Goal: Transaction & Acquisition: Subscribe to service/newsletter

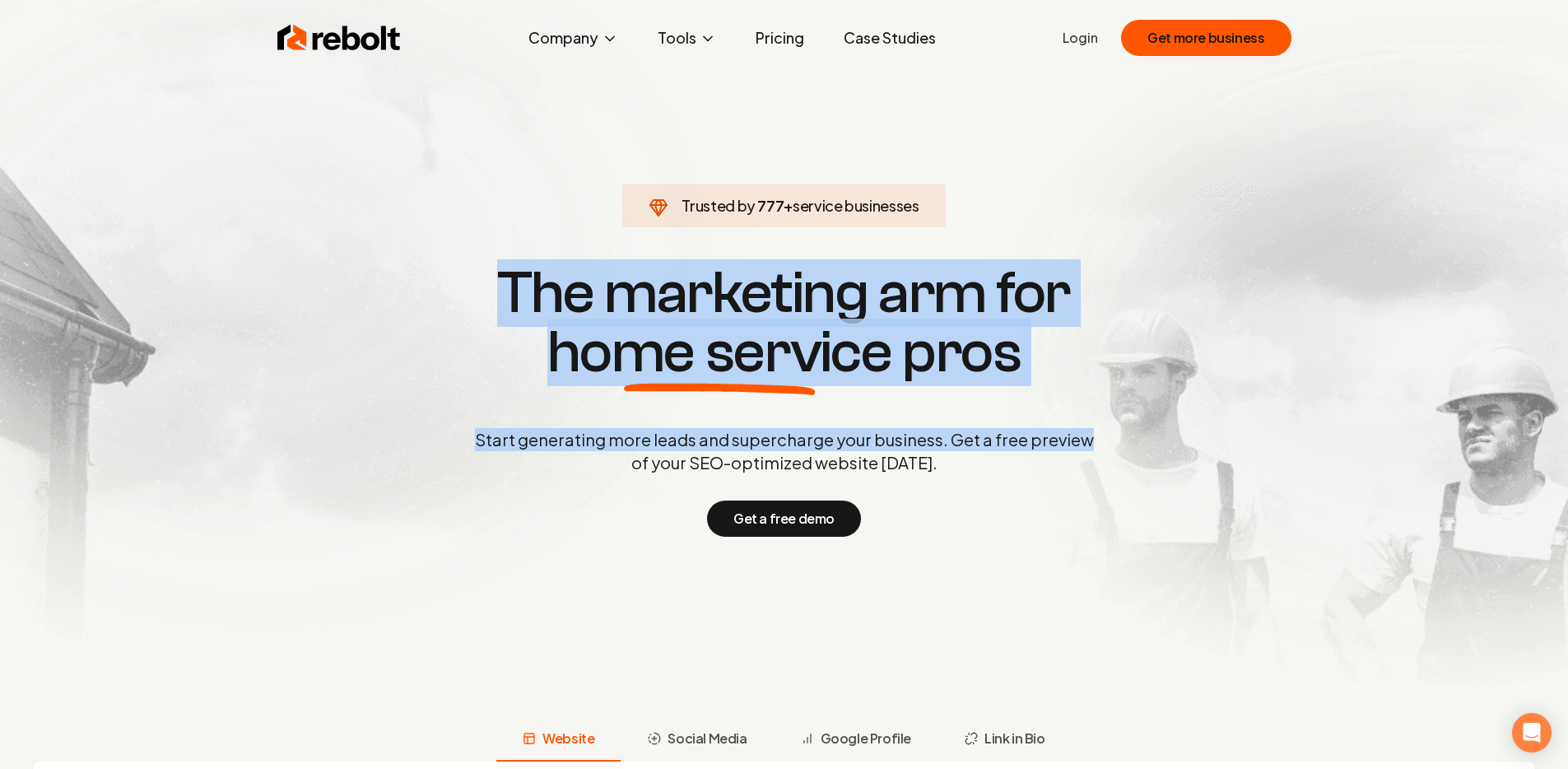
click at [1081, 478] on div "Start generating more leads and supercharge your business. Get a free preview o…" at bounding box center [785, 483] width 626 height 109
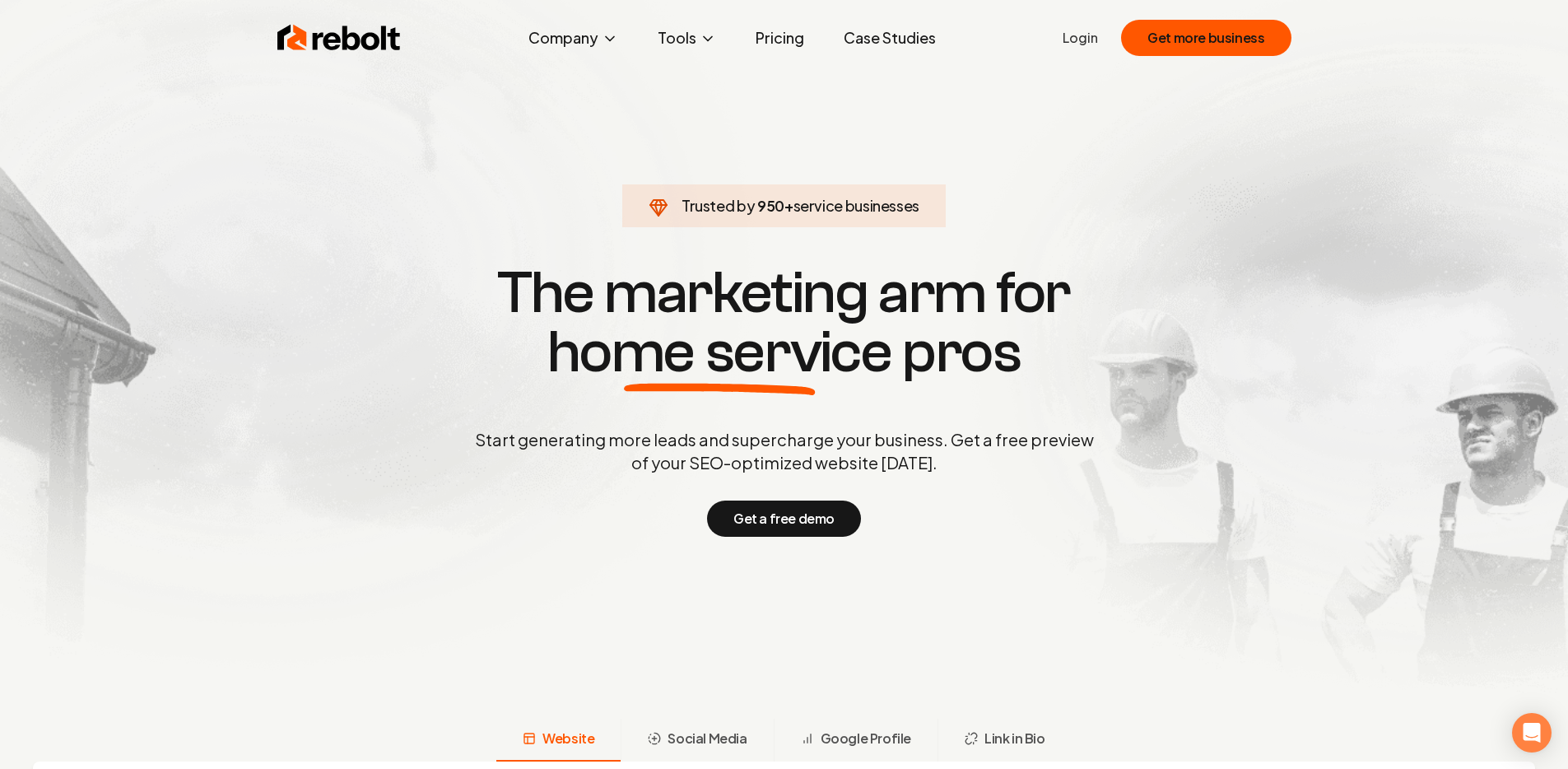
click at [777, 35] on link "Pricing" at bounding box center [779, 38] width 75 height 33
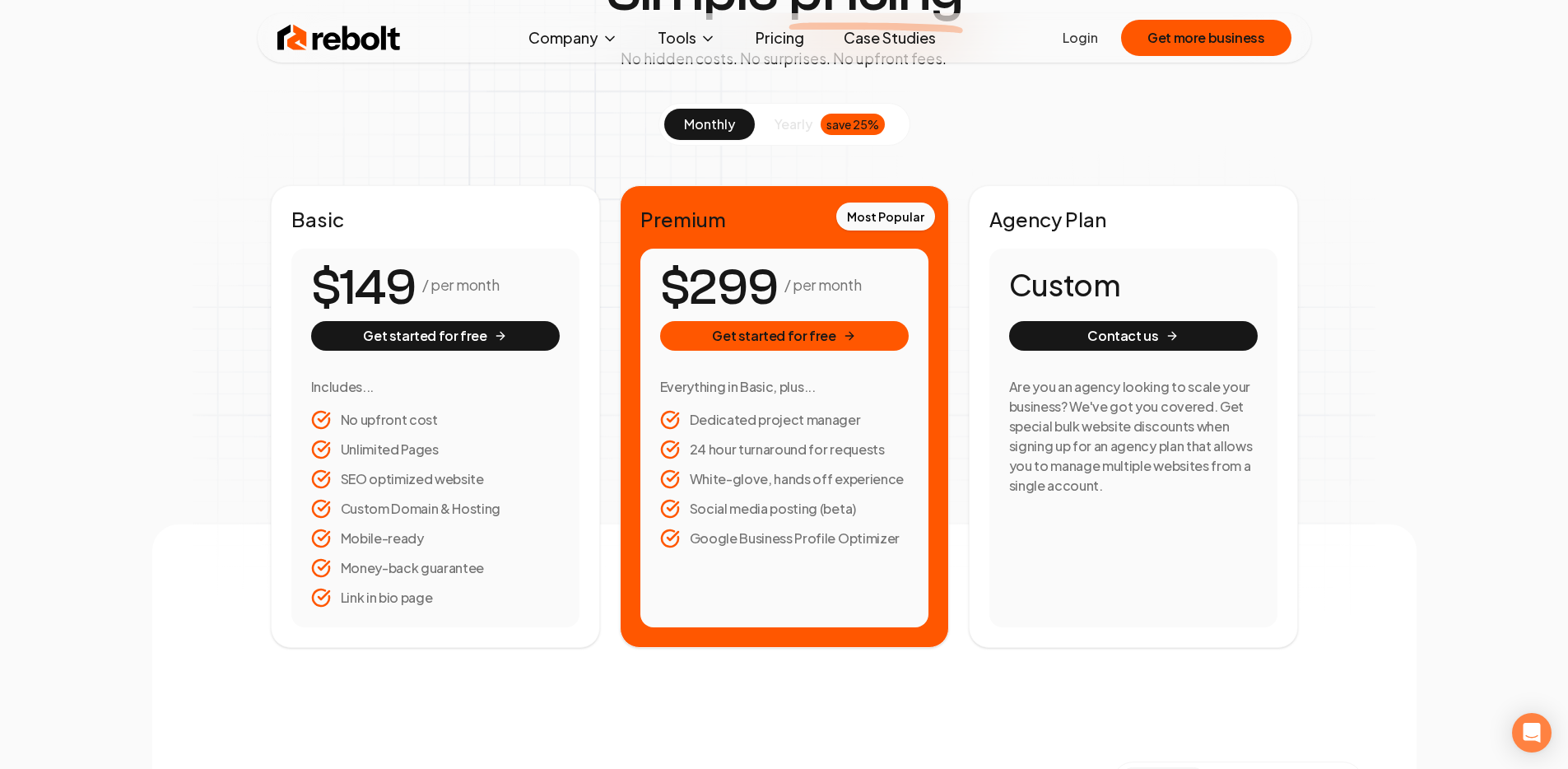
scroll to position [129, 0]
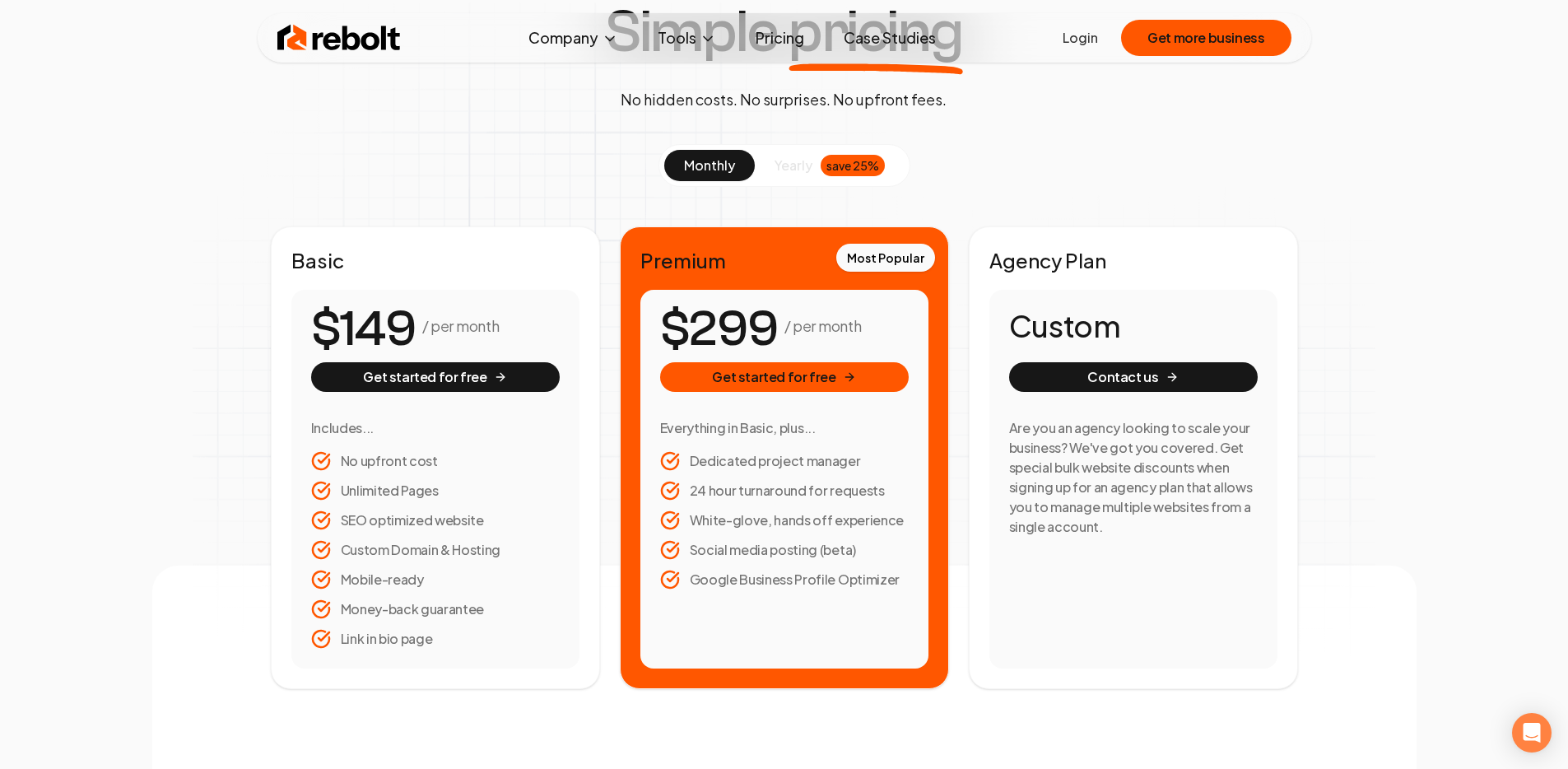
click at [786, 168] on span "yearly" at bounding box center [794, 165] width 38 height 20
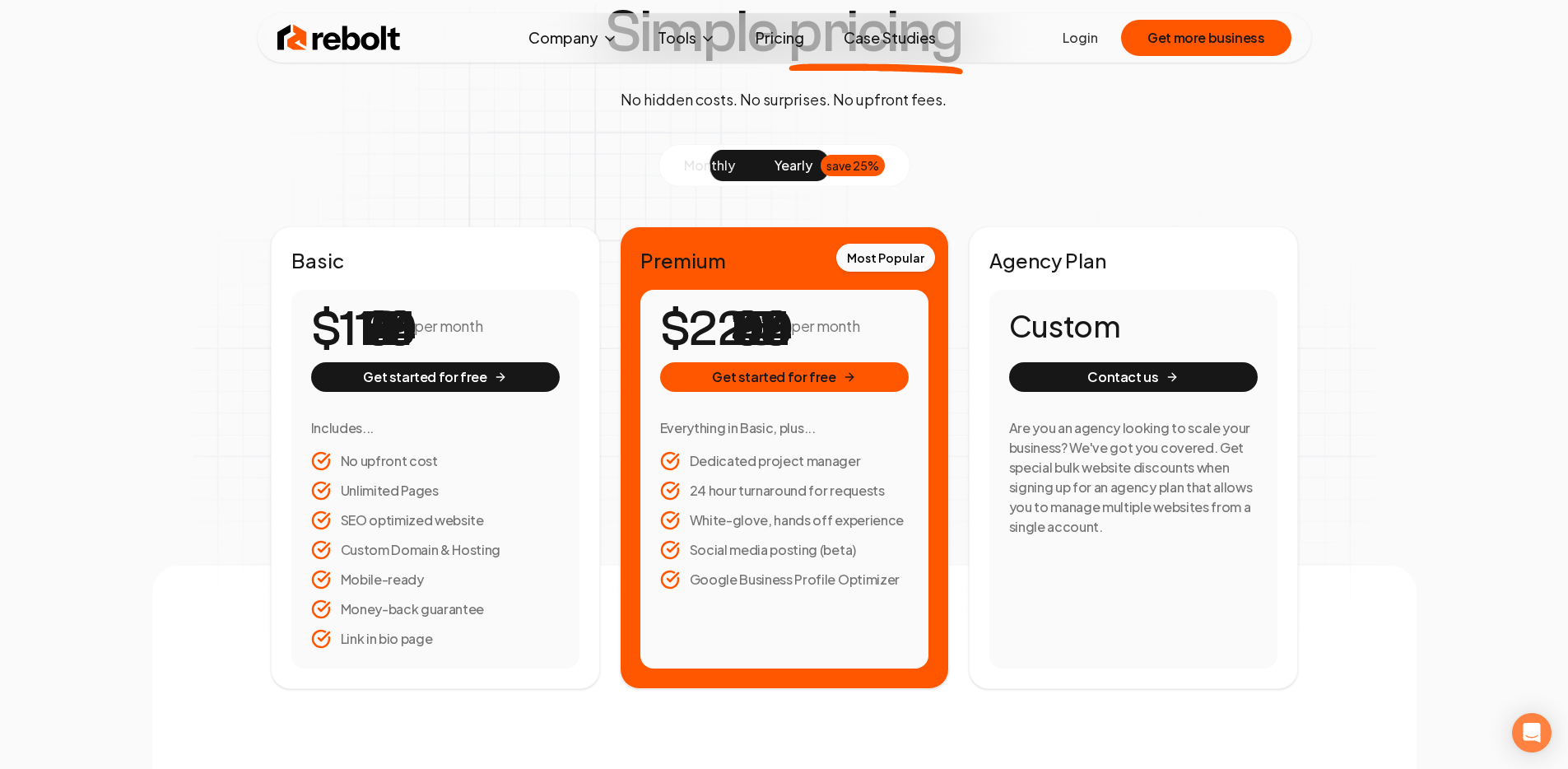
click at [691, 169] on span "monthly" at bounding box center [710, 164] width 51 height 17
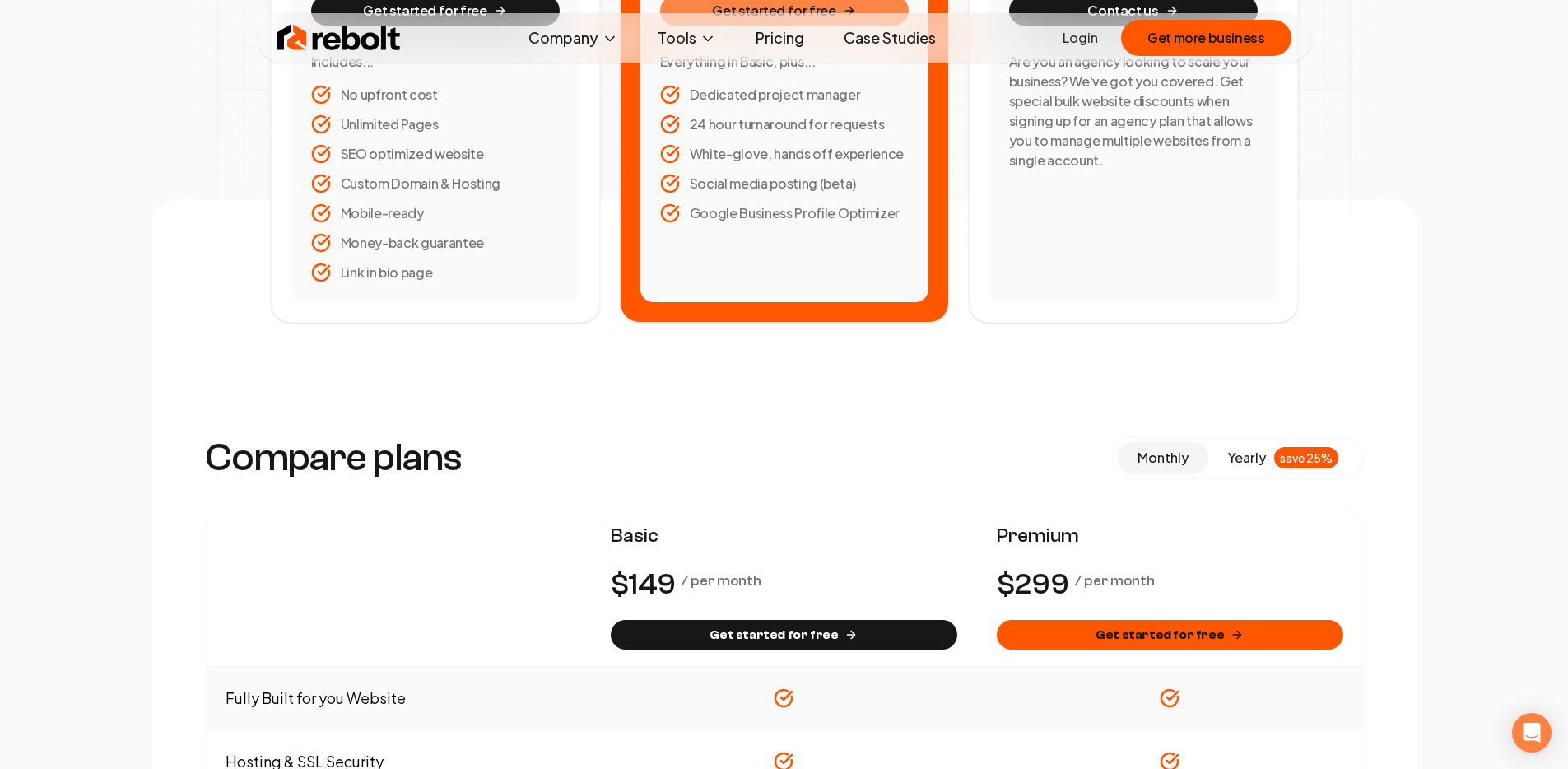
scroll to position [164, 0]
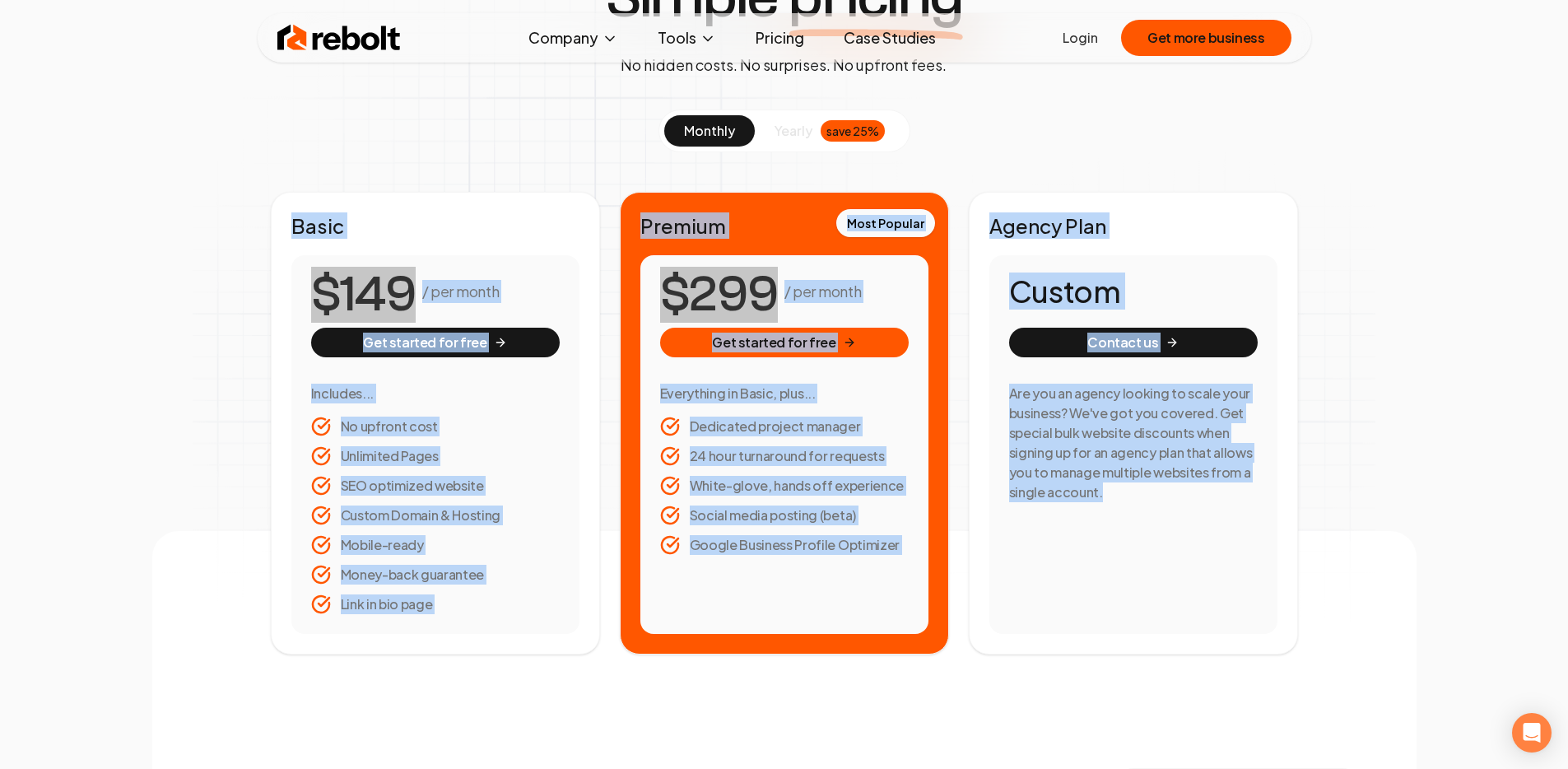
drag, startPoint x: 538, startPoint y: 142, endPoint x: 1299, endPoint y: 596, distance: 886.1
click at [1299, 596] on div "monthly yearly save 25% Basic / per month Get started for free Includes... No u…" at bounding box center [784, 382] width 1054 height 546
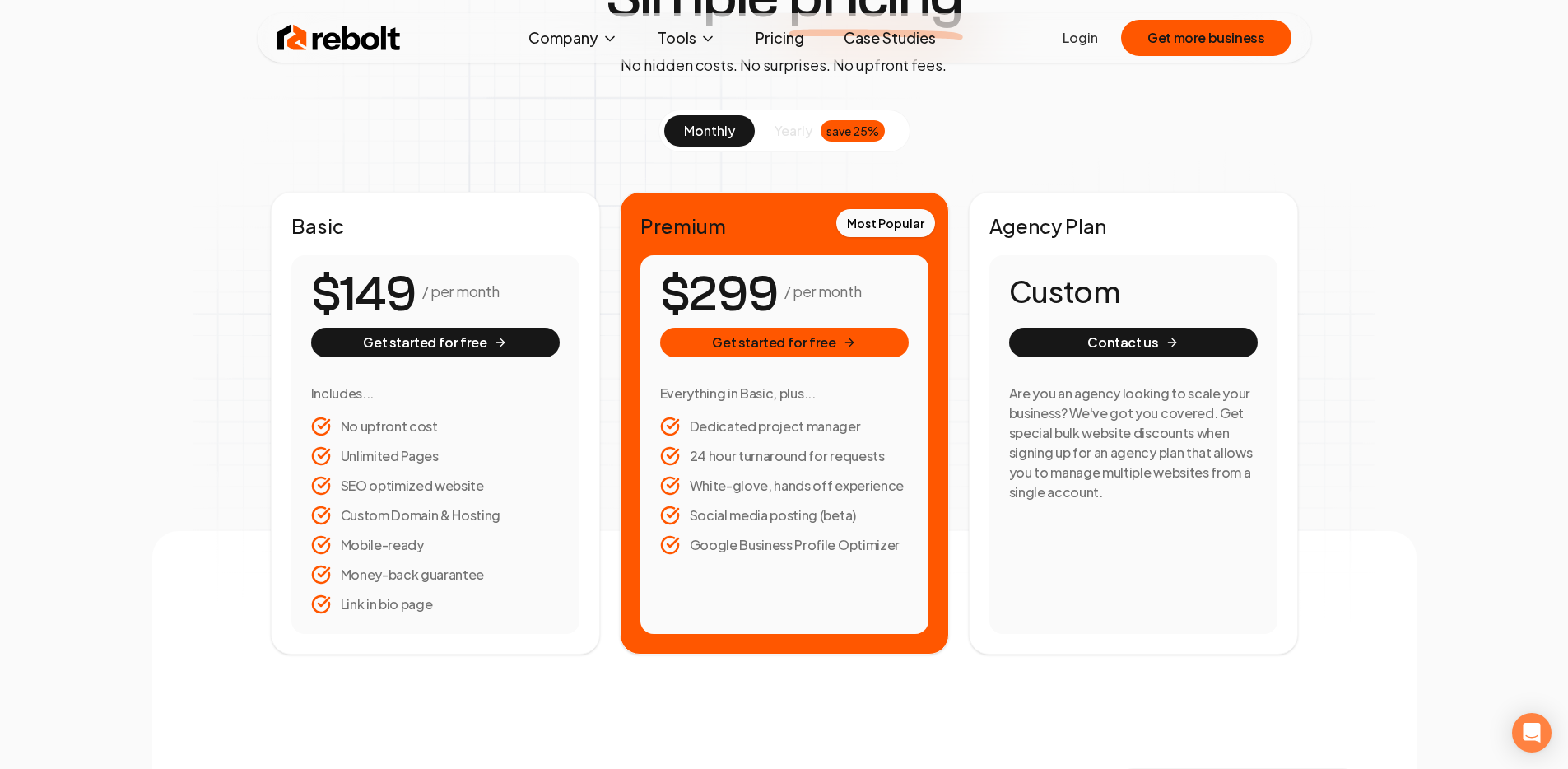
click at [1369, 549] on div "Simple pricing No hidden costs. No surprises. No upfront fees. monthly yearly s…" at bounding box center [785, 311] width 1265 height 687
